Goal: Task Accomplishment & Management: Use online tool/utility

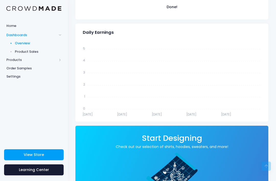
scroll to position [178, 0]
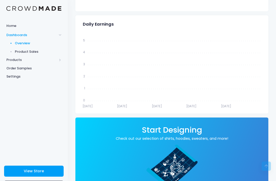
click at [222, 103] on icon "Jan 1 Jan 1 Jan 1 Jan 1 Jan 1 Jan 1 Jan 1 Jan 1 Jan 1 Jan 1 5 5 4 4 3 3 2 2 1 1…" at bounding box center [171, 71] width 185 height 77
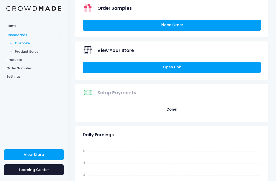
scroll to position [52, 0]
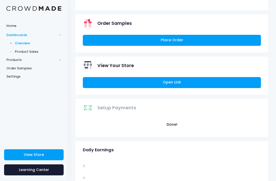
click at [19, 53] on span "Product Sales" at bounding box center [38, 51] width 47 height 5
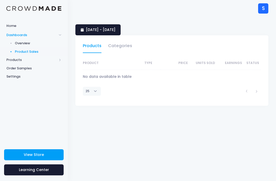
select select "25"
click at [123, 43] on link "Categories" at bounding box center [120, 47] width 24 height 12
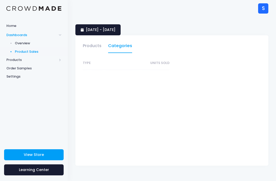
click at [123, 72] on div "Type Units Sold" at bounding box center [127, 108] width 92 height 102
click at [95, 48] on link "Products" at bounding box center [92, 47] width 19 height 12
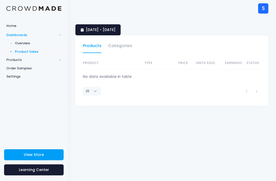
click at [12, 61] on span "Products" at bounding box center [31, 59] width 51 height 5
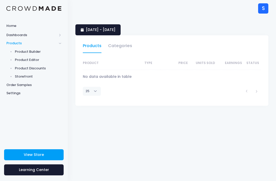
click at [15, 68] on span "Product Discounts" at bounding box center [38, 68] width 47 height 5
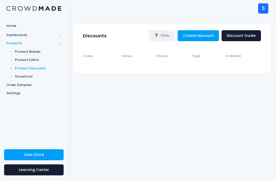
click at [12, 83] on span "Order Samples" at bounding box center [33, 84] width 55 height 5
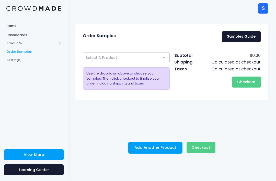
click at [135, 54] on span "Select A Product" at bounding box center [126, 57] width 87 height 11
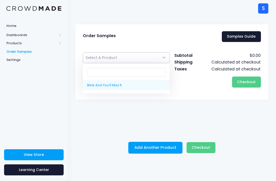
click at [93, 136] on div "Order Samples Samples Guide Blink And You’ll Miss It Select A Product Use the d…" at bounding box center [172, 88] width 208 height 129
